Goal: Information Seeking & Learning: Understand process/instructions

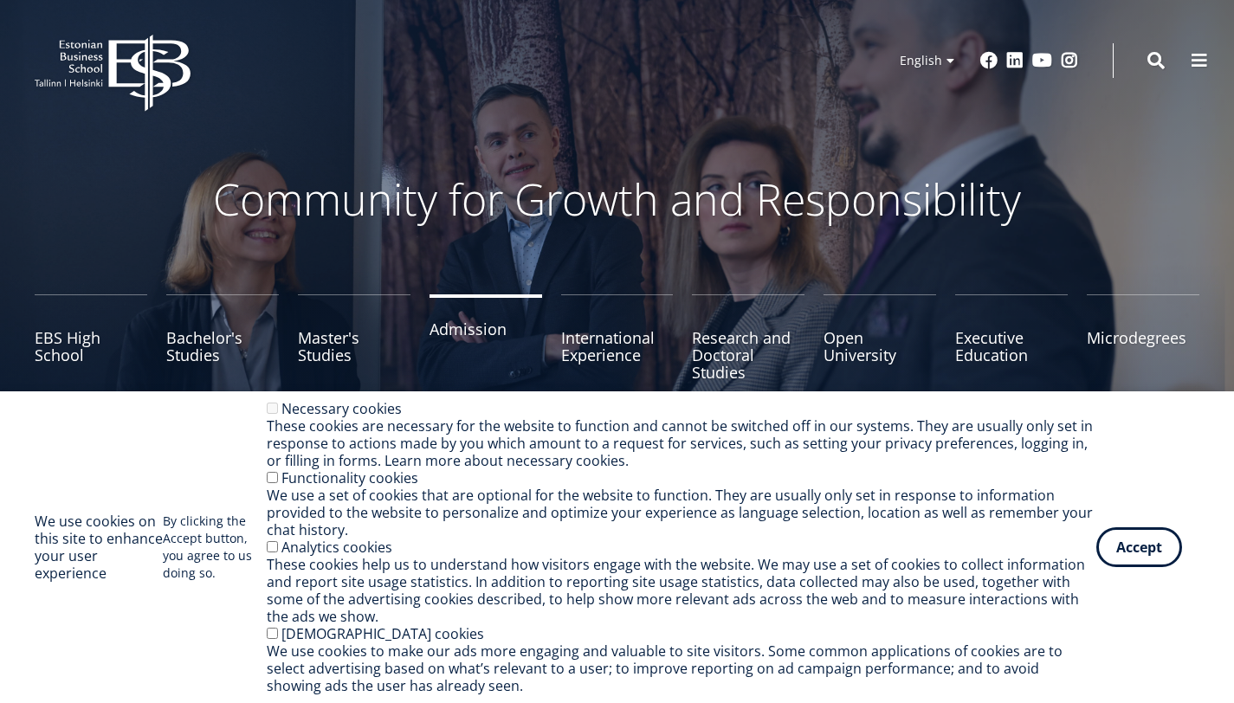
click at [489, 337] on link "Admission" at bounding box center [486, 337] width 113 height 87
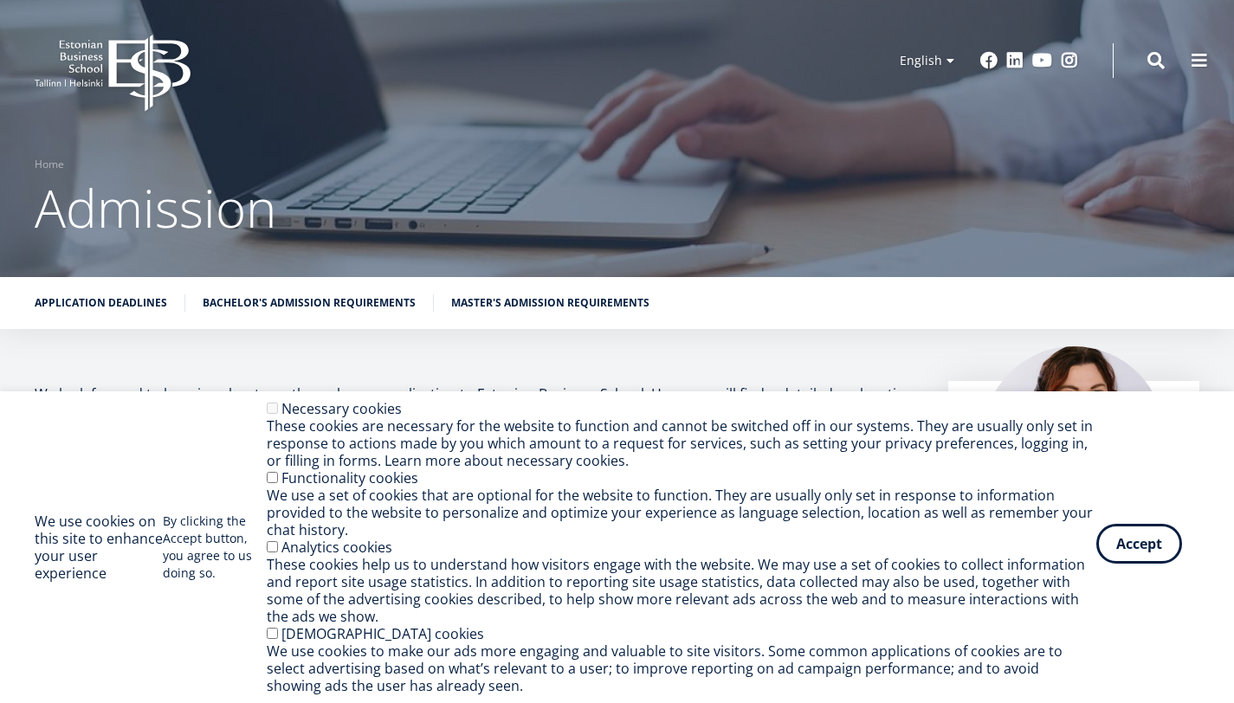
click at [1140, 540] on button "Accept" at bounding box center [1139, 544] width 86 height 40
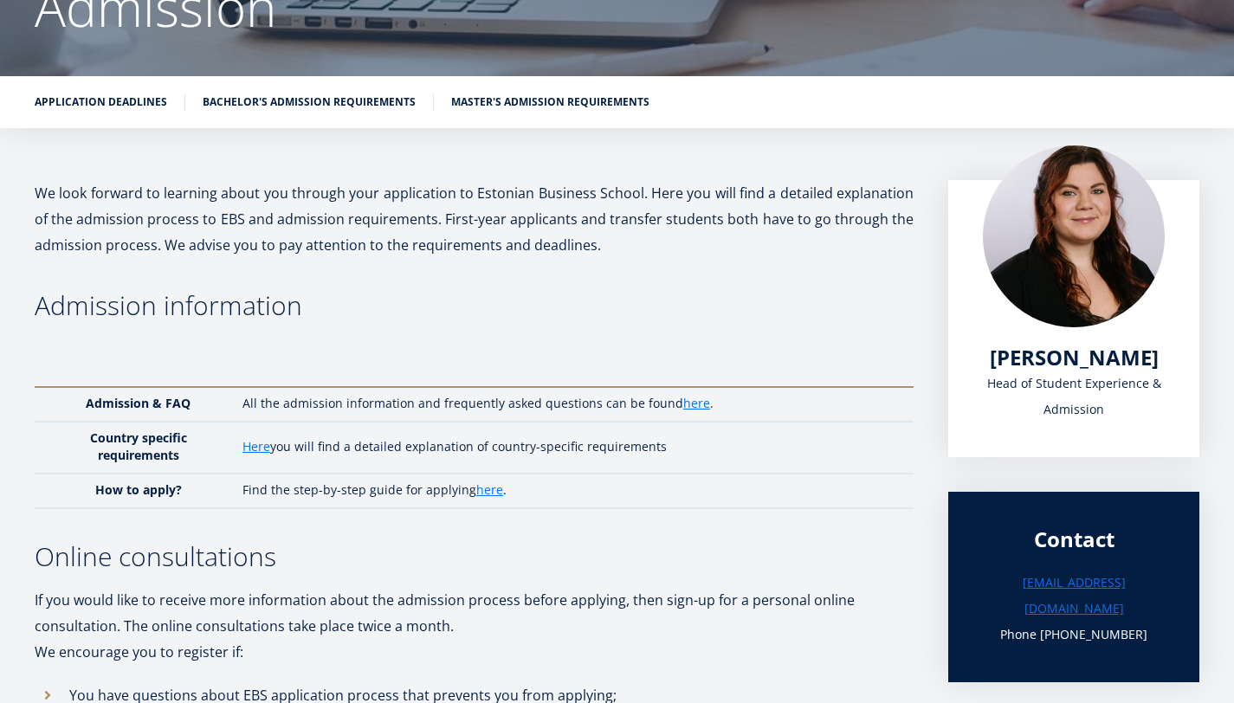
scroll to position [224, 0]
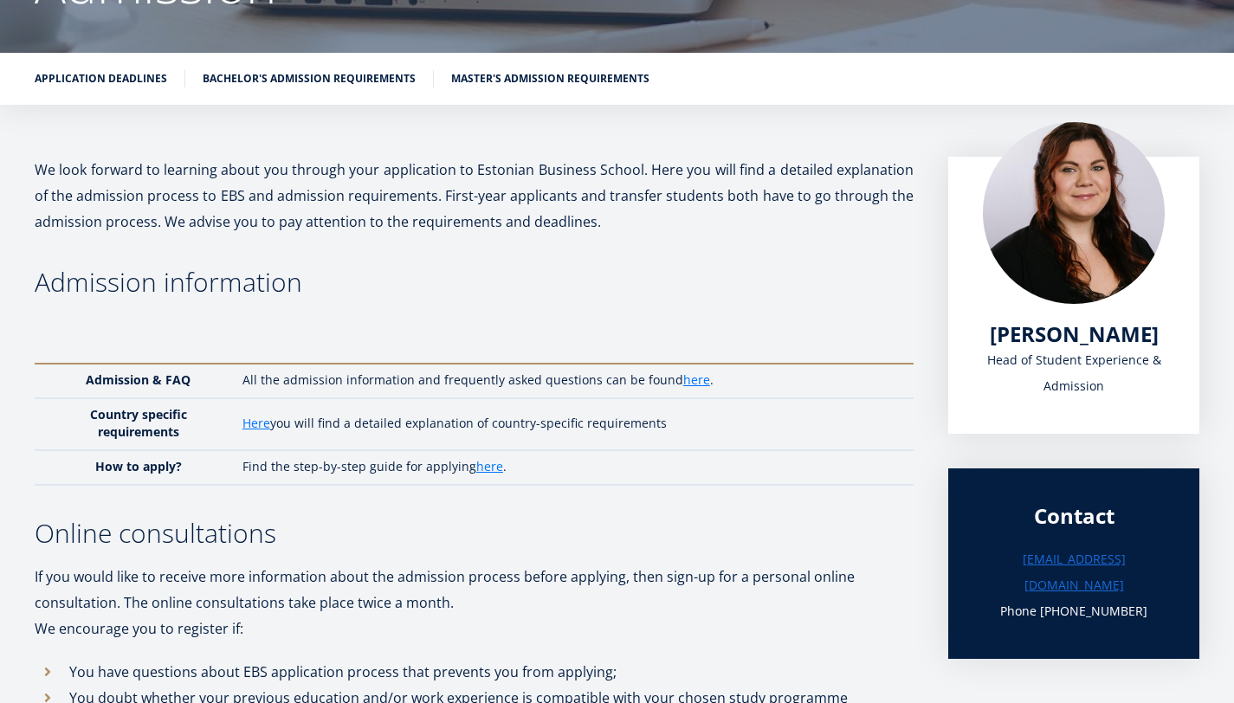
drag, startPoint x: 1246, startPoint y: 56, endPoint x: 1244, endPoint y: 77, distance: 20.9
click at [167, 72] on link "Application deadlines" at bounding box center [101, 76] width 132 height 17
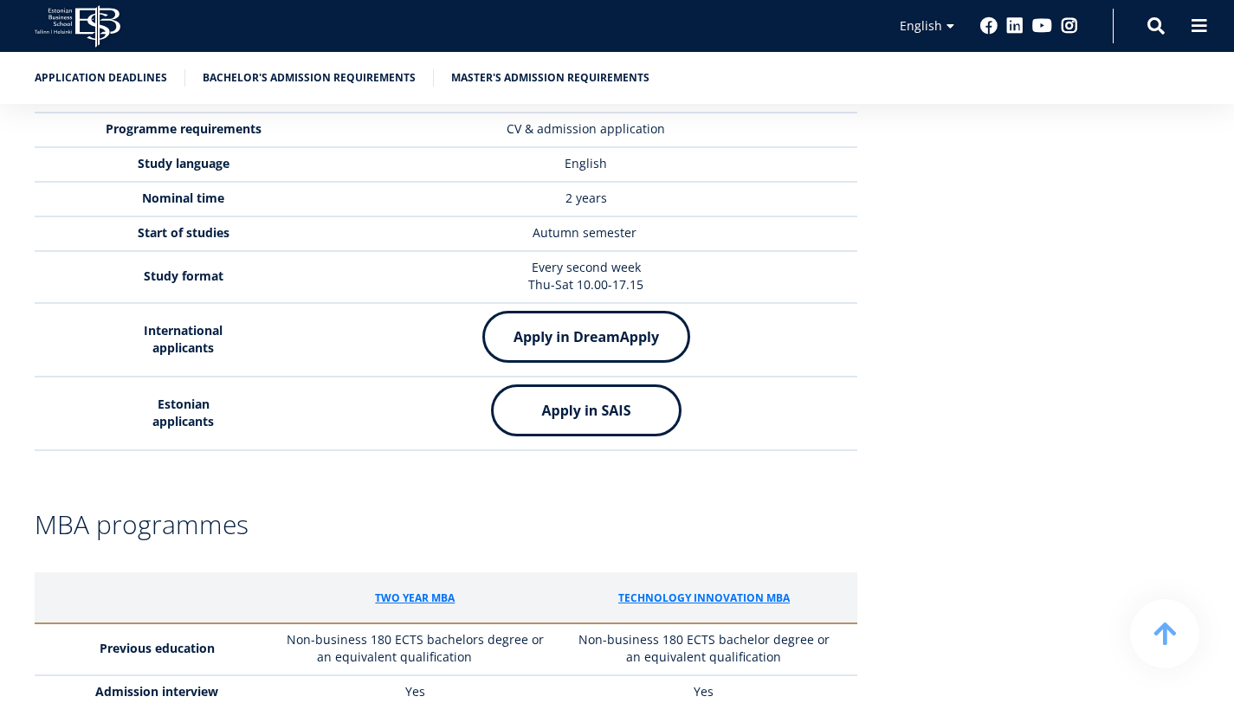
scroll to position [4325, 0]
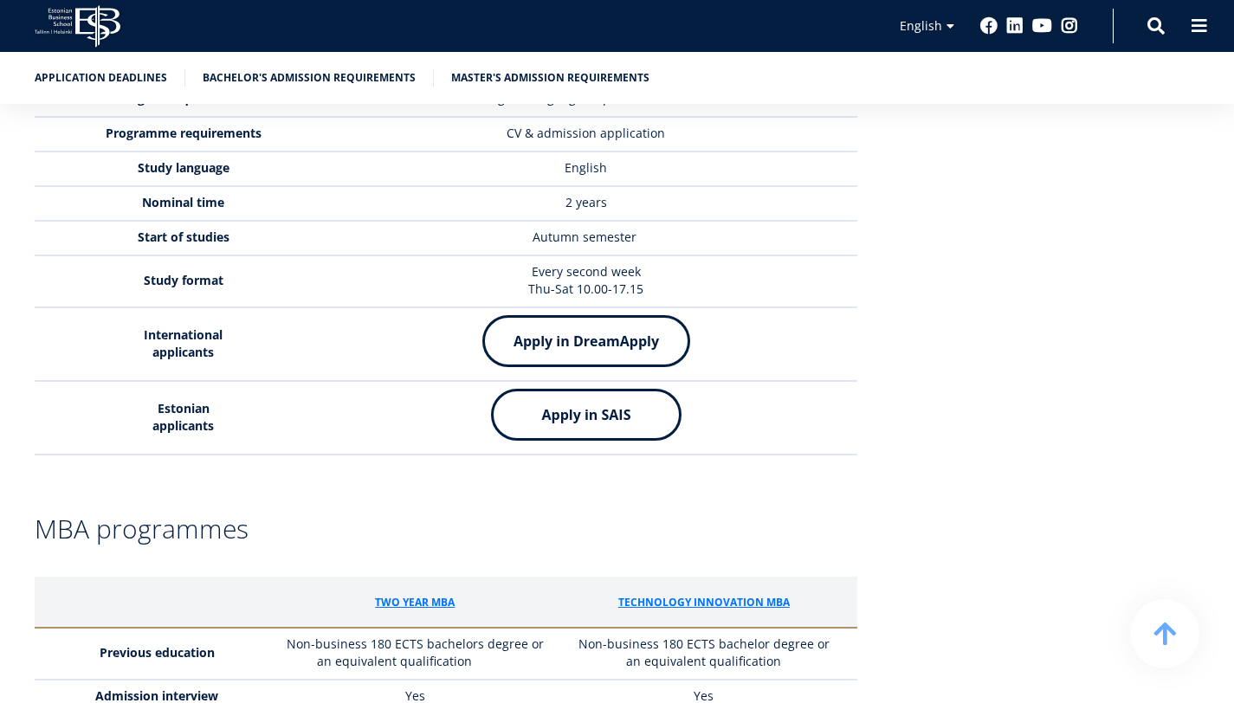
click at [657, 367] on img at bounding box center [586, 341] width 208 height 52
